Goal: Find specific page/section: Find specific page/section

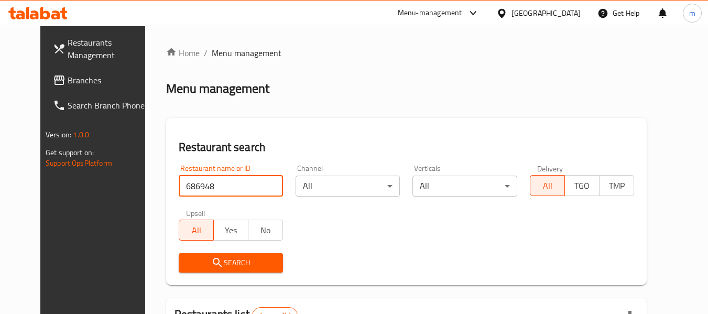
scroll to position [145, 0]
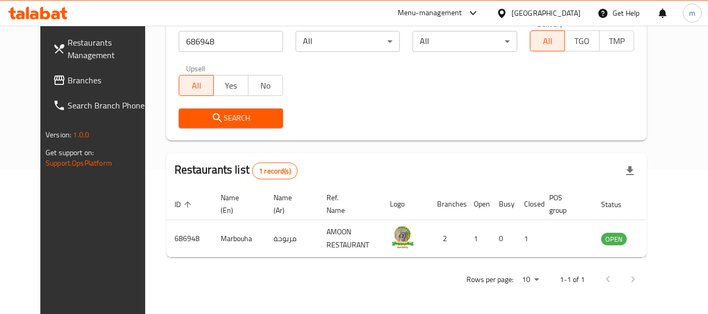
click at [74, 84] on span "Branches" at bounding box center [109, 80] width 83 height 13
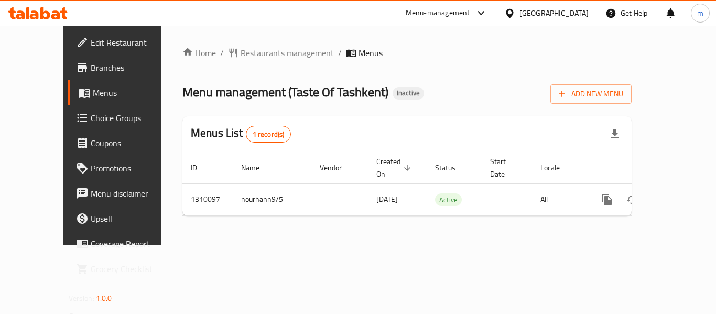
click at [253, 56] on span "Restaurants management" at bounding box center [286, 53] width 93 height 13
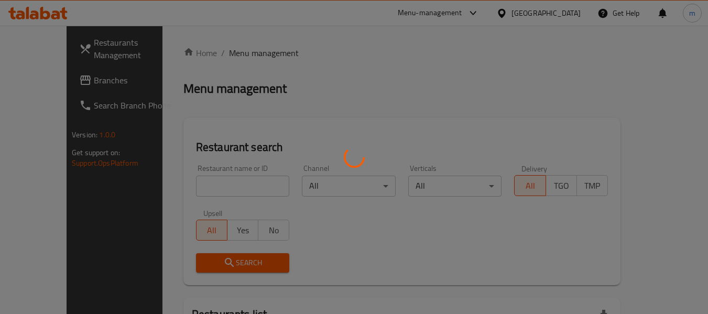
click at [206, 190] on div at bounding box center [354, 157] width 708 height 314
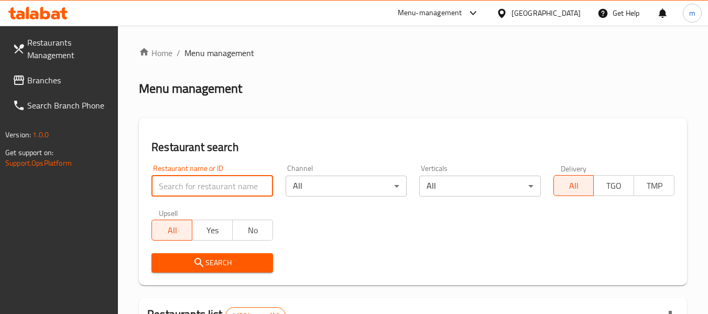
click at [206, 190] on input "search" at bounding box center [211, 185] width 121 height 21
paste input "705348"
type input "705348"
click button "Search" at bounding box center [211, 262] width 121 height 19
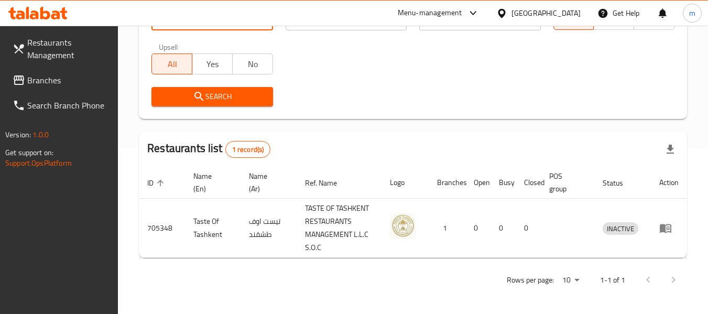
scroll to position [127, 0]
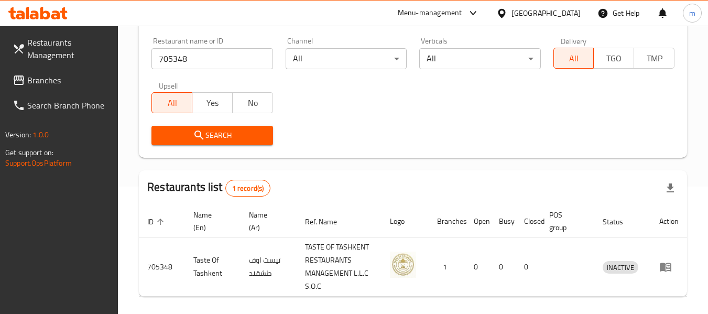
click at [516, 13] on div "[GEOGRAPHIC_DATA]" at bounding box center [545, 13] width 69 height 12
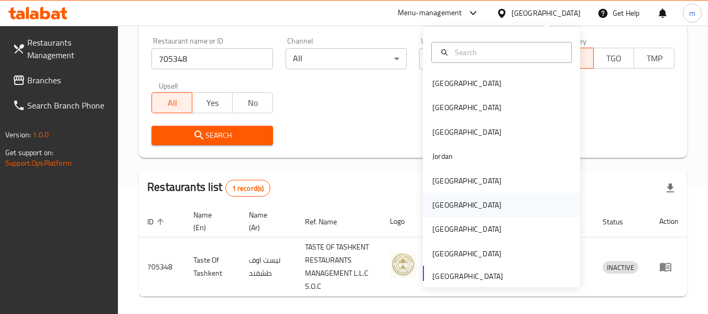
click at [448, 206] on div "[GEOGRAPHIC_DATA]" at bounding box center [467, 205] width 86 height 24
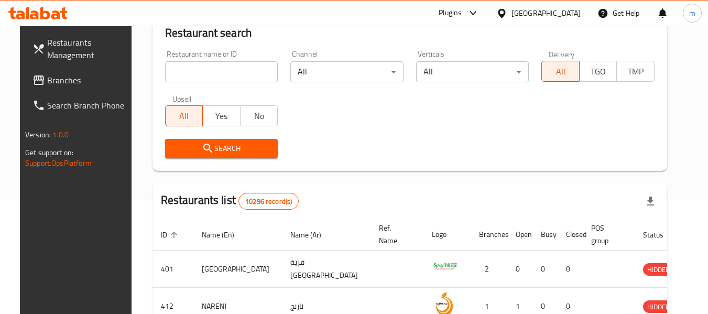
scroll to position [127, 0]
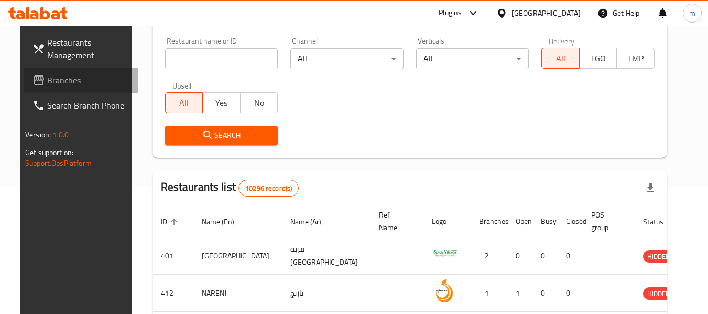
click at [75, 79] on span "Branches" at bounding box center [88, 80] width 83 height 13
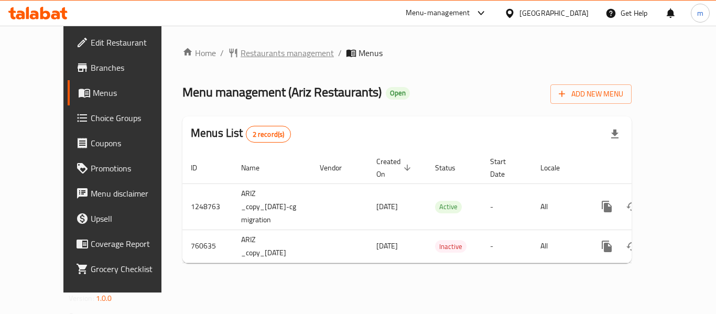
click at [250, 53] on span "Restaurants management" at bounding box center [286, 53] width 93 height 13
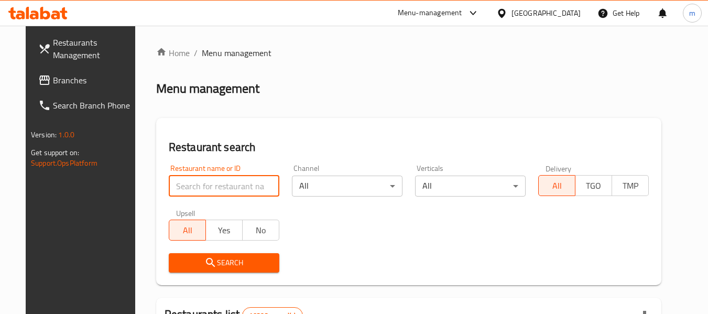
click at [176, 188] on input "search" at bounding box center [224, 185] width 111 height 21
paste input "650196"
type input "650196"
click button "Search" at bounding box center [224, 262] width 111 height 19
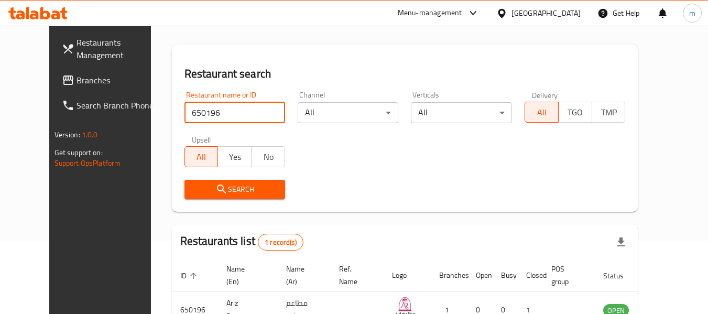
scroll to position [140, 0]
